Goal: Entertainment & Leisure: Consume media (video, audio)

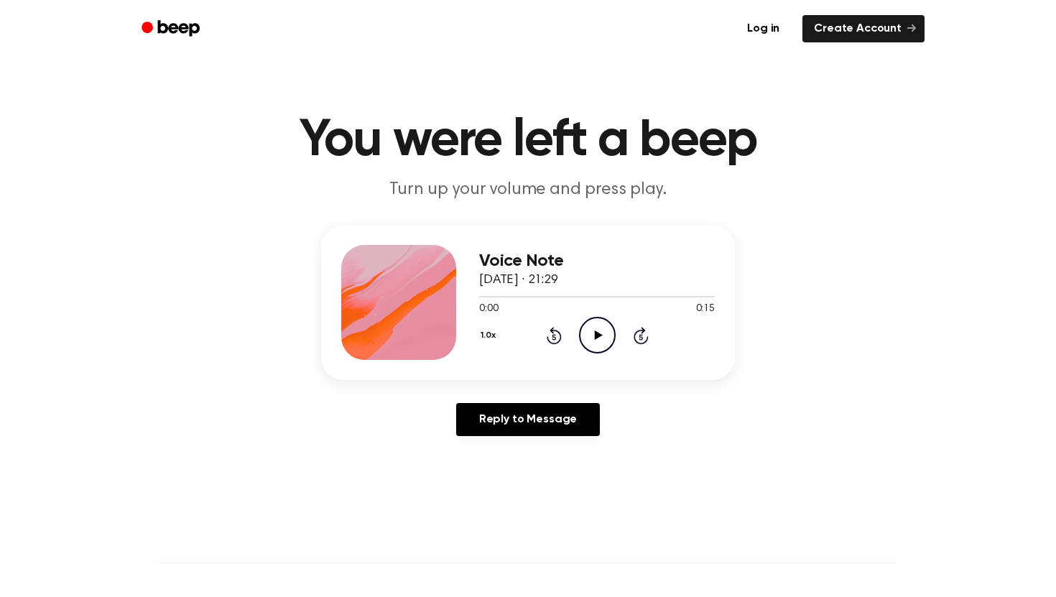
click at [593, 340] on icon "Play Audio" at bounding box center [597, 335] width 37 height 37
click at [528, 292] on div at bounding box center [597, 295] width 236 height 11
click at [569, 311] on div "0:03 0:15" at bounding box center [597, 309] width 236 height 15
click at [586, 323] on icon "Play Audio" at bounding box center [597, 335] width 37 height 37
click at [587, 340] on icon "Play Audio" at bounding box center [597, 335] width 37 height 37
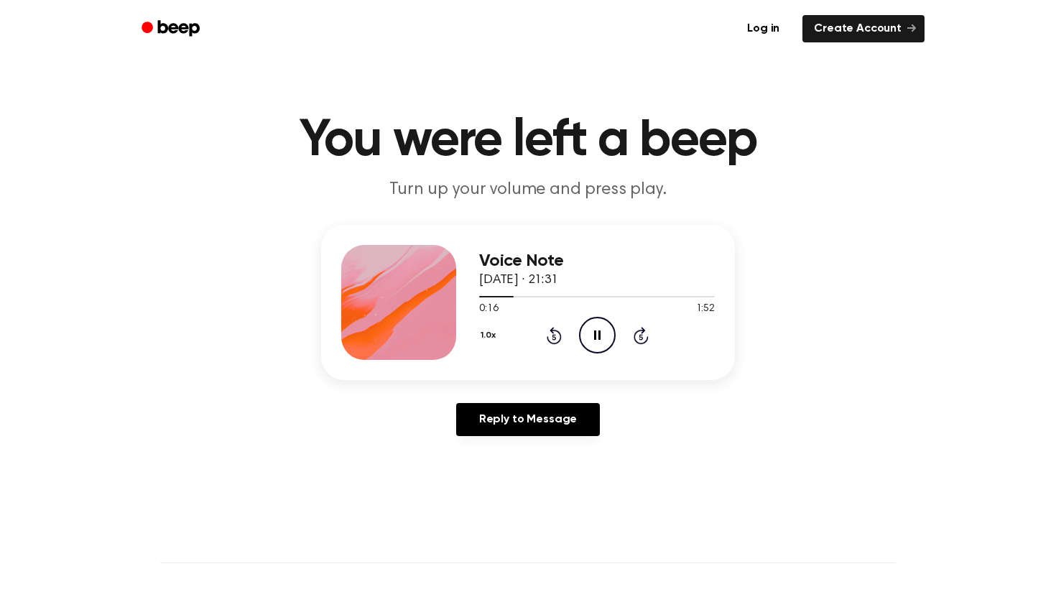
click at [596, 343] on icon "Pause Audio" at bounding box center [597, 335] width 37 height 37
click at [599, 338] on icon "Play Audio" at bounding box center [597, 335] width 37 height 37
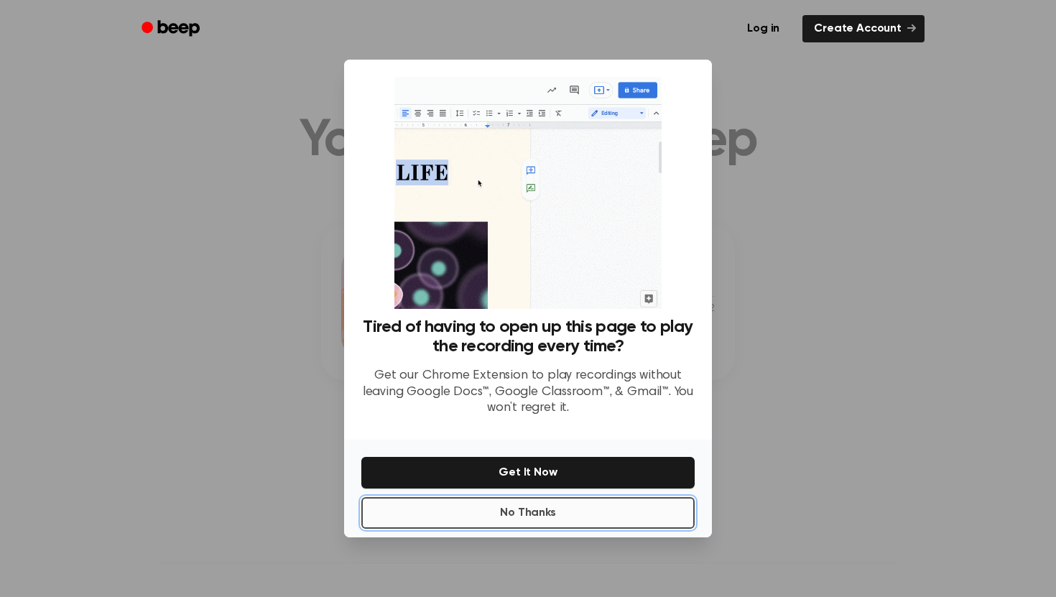
click at [468, 499] on button "No Thanks" at bounding box center [527, 513] width 333 height 32
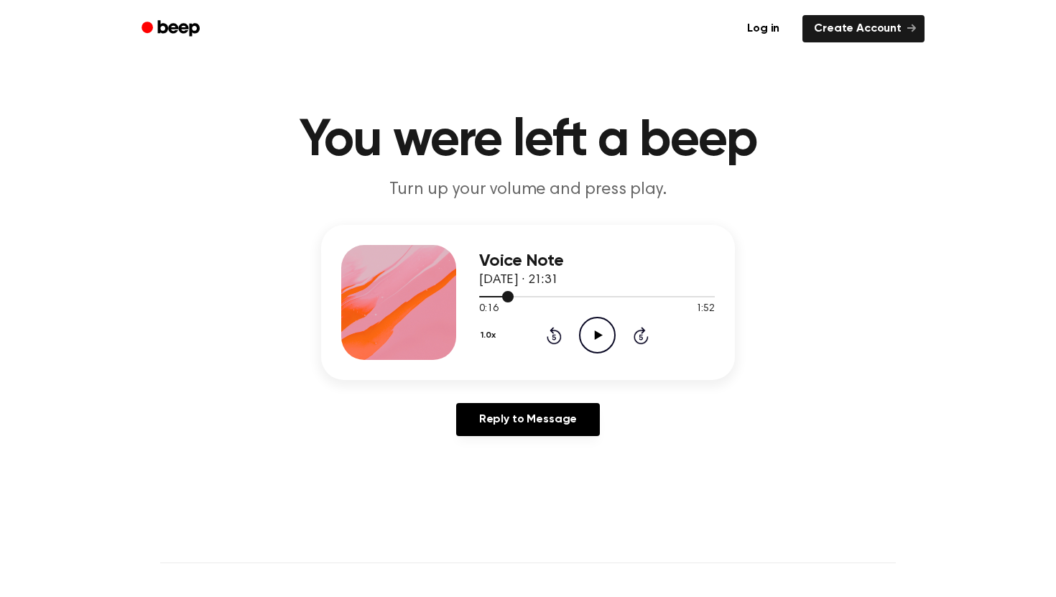
drag, startPoint x: 508, startPoint y: 293, endPoint x: 495, endPoint y: 293, distance: 12.9
click at [495, 293] on div at bounding box center [597, 295] width 236 height 11
click at [593, 335] on icon "Play Audio" at bounding box center [597, 335] width 37 height 37
click at [582, 328] on icon "Pause Audio" at bounding box center [597, 335] width 37 height 37
click at [604, 311] on div "0:30 1:52" at bounding box center [597, 309] width 236 height 15
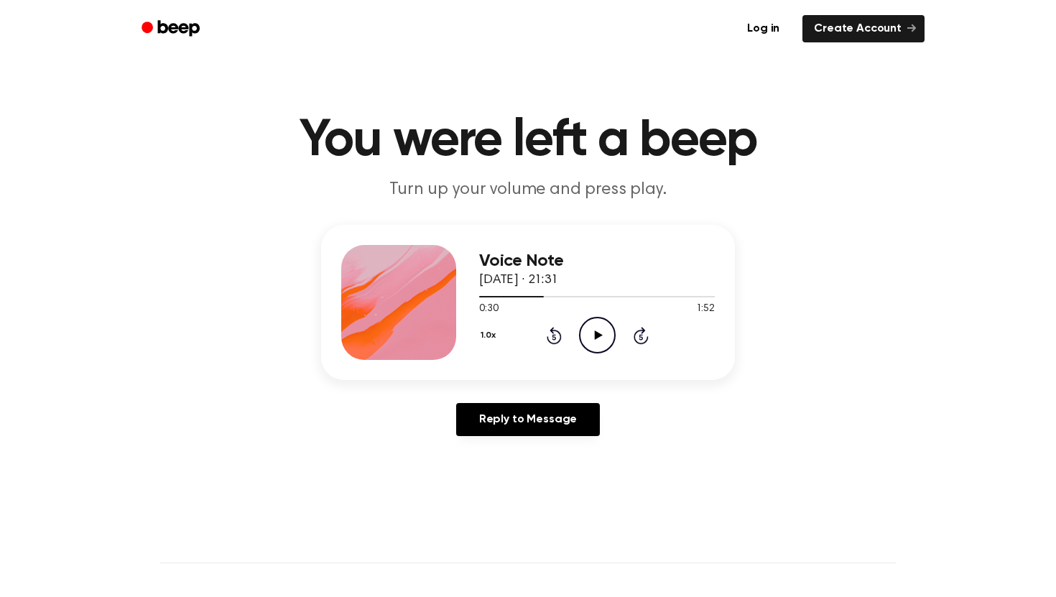
click at [603, 330] on icon "Play Audio" at bounding box center [597, 335] width 37 height 37
click at [596, 338] on icon "Pause Audio" at bounding box center [597, 335] width 37 height 37
click at [580, 335] on icon "Play Audio" at bounding box center [597, 335] width 37 height 37
click at [595, 333] on icon at bounding box center [598, 334] width 8 height 9
drag, startPoint x: 567, startPoint y: 293, endPoint x: 556, endPoint y: 295, distance: 11.6
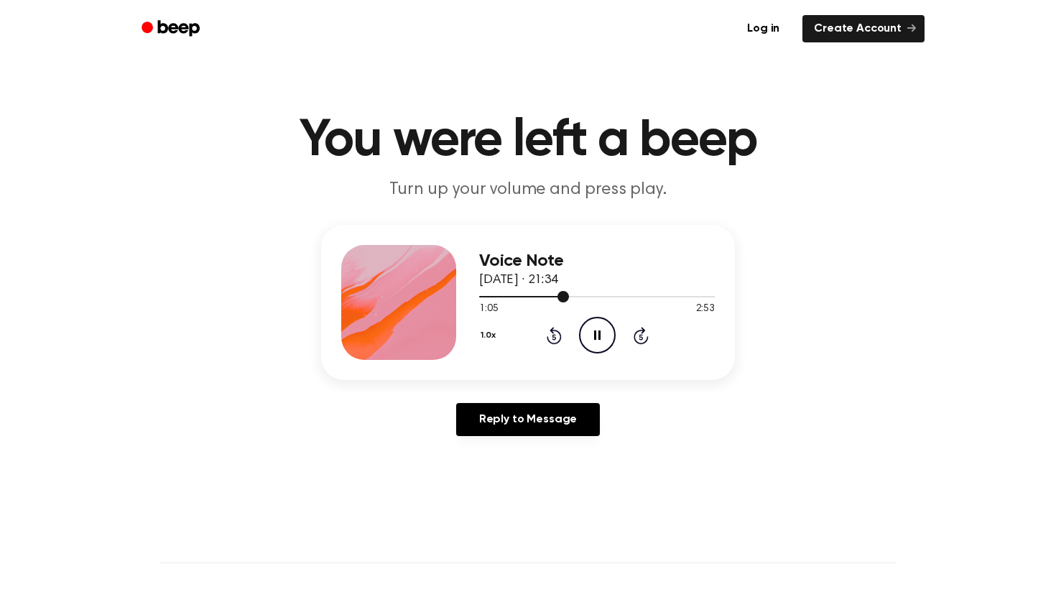
click at [556, 295] on div at bounding box center [597, 295] width 236 height 11
click at [603, 335] on icon "Pause Audio" at bounding box center [597, 335] width 37 height 37
click at [590, 326] on icon "Play Audio" at bounding box center [597, 335] width 37 height 37
click at [598, 322] on icon "Pause Audio" at bounding box center [597, 335] width 37 height 37
click at [598, 322] on icon "Play Audio" at bounding box center [597, 335] width 37 height 37
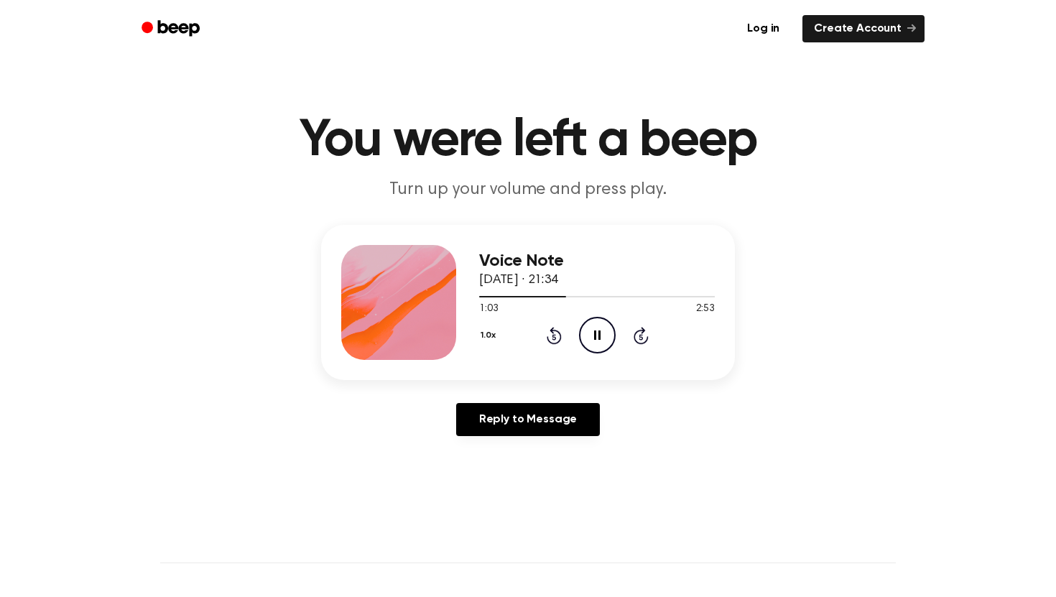
click at [593, 330] on icon "Pause Audio" at bounding box center [597, 335] width 37 height 37
click at [595, 335] on icon at bounding box center [598, 334] width 8 height 9
click at [601, 335] on icon "Pause Audio" at bounding box center [597, 335] width 37 height 37
click at [578, 333] on div "1.0x Rewind 5 seconds Play Audio Skip 5 seconds" at bounding box center [597, 335] width 236 height 37
click at [603, 332] on icon "Play Audio" at bounding box center [597, 335] width 37 height 37
